Goal: Information Seeking & Learning: Find specific page/section

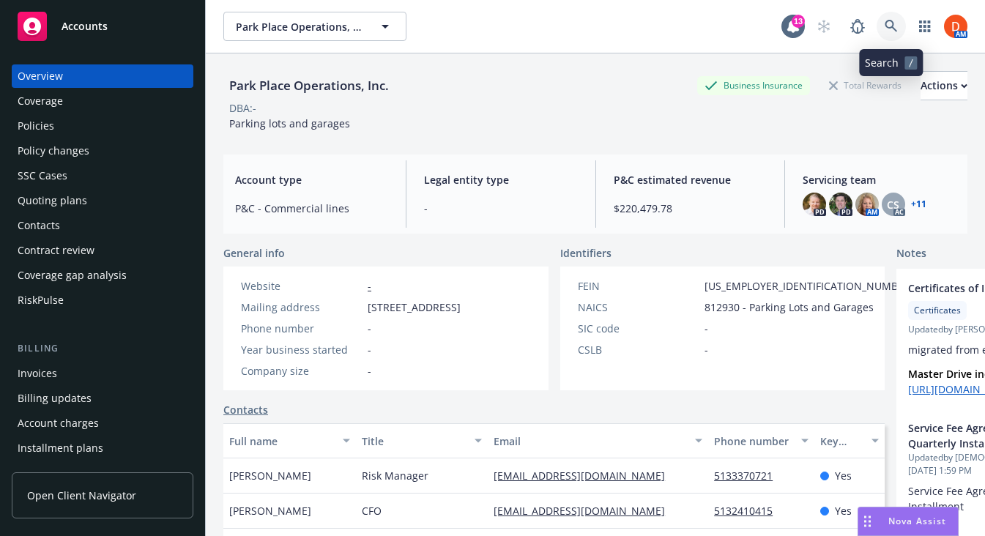
click at [894, 23] on icon at bounding box center [891, 26] width 13 height 13
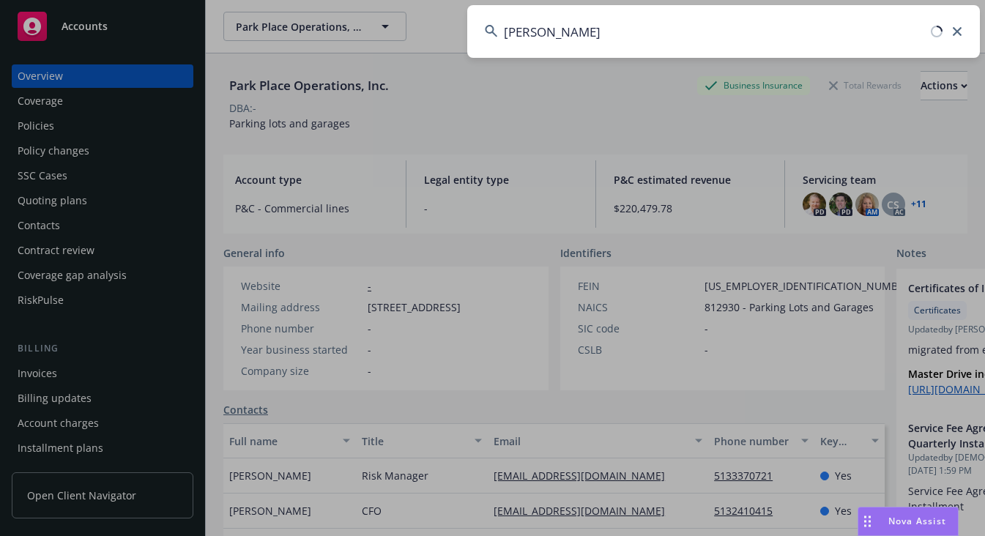
type input "[PERSON_NAME]"
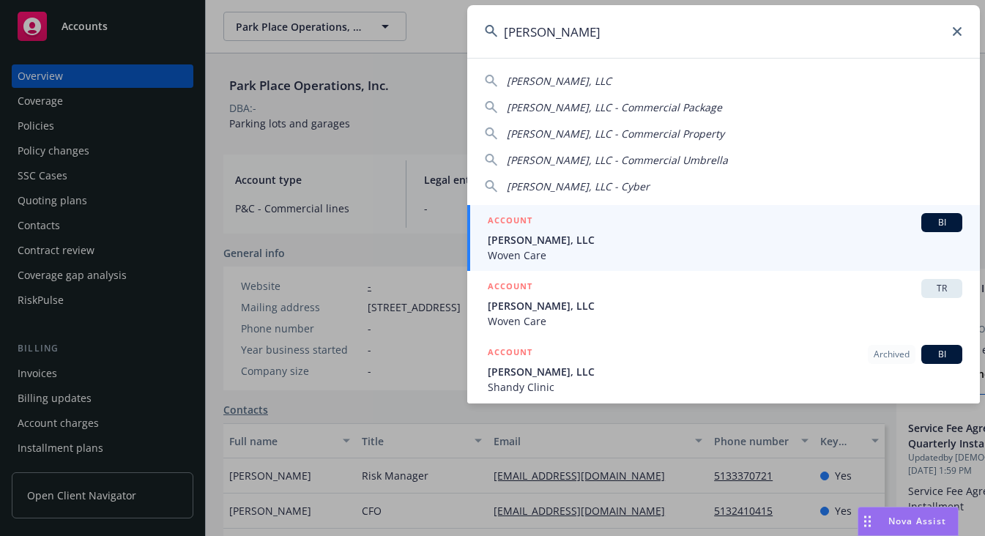
click at [637, 251] on span "Woven Care" at bounding box center [725, 255] width 475 height 15
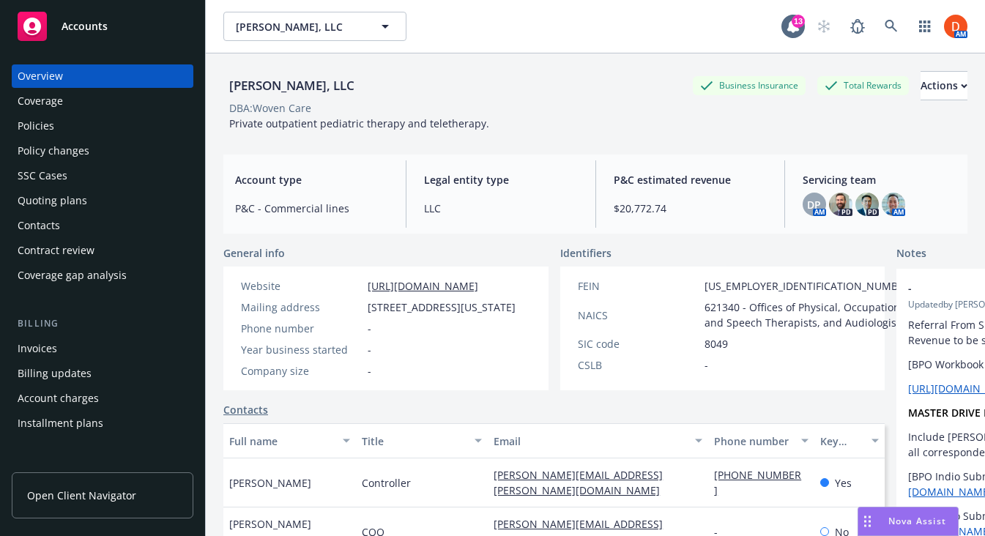
click at [150, 121] on div "Policies" at bounding box center [103, 125] width 170 height 23
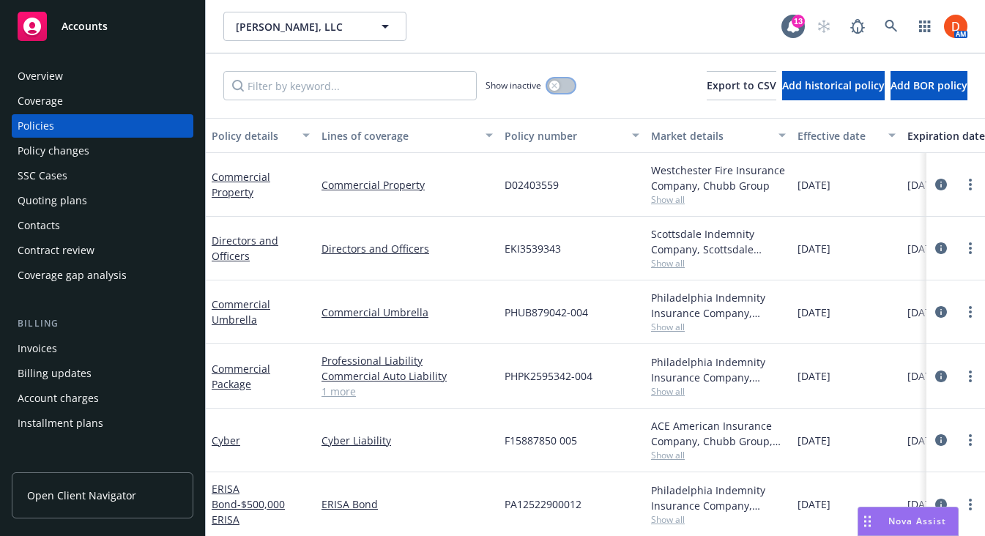
click at [563, 89] on button "button" at bounding box center [561, 85] width 28 height 15
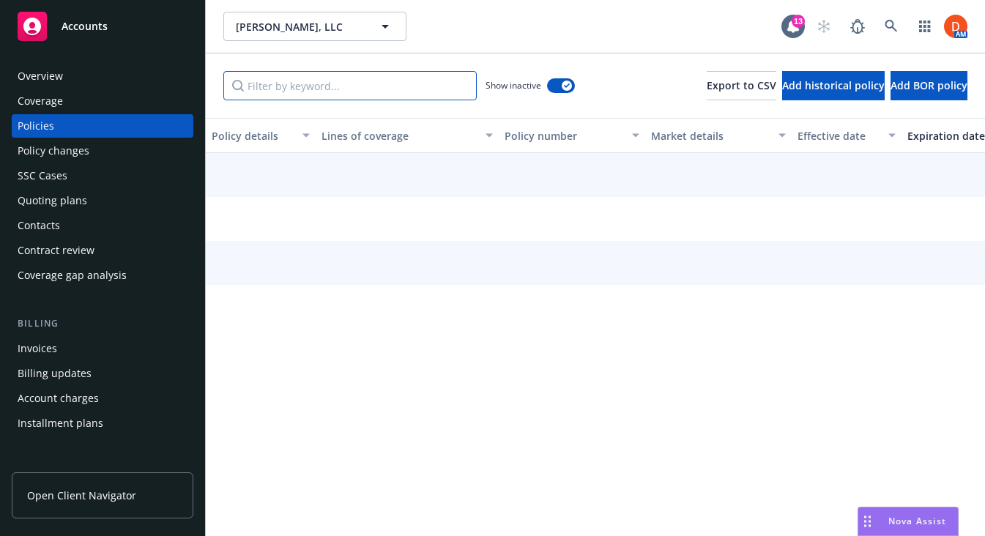
click at [413, 86] on input "Filter by keyword..." at bounding box center [349, 85] width 253 height 29
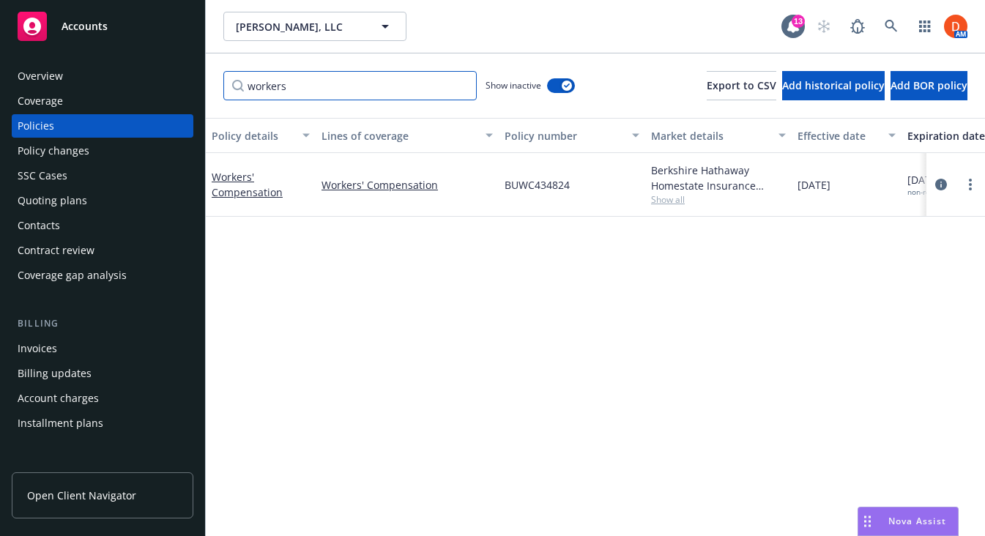
type input "workers"
